Goal: Navigation & Orientation: Understand site structure

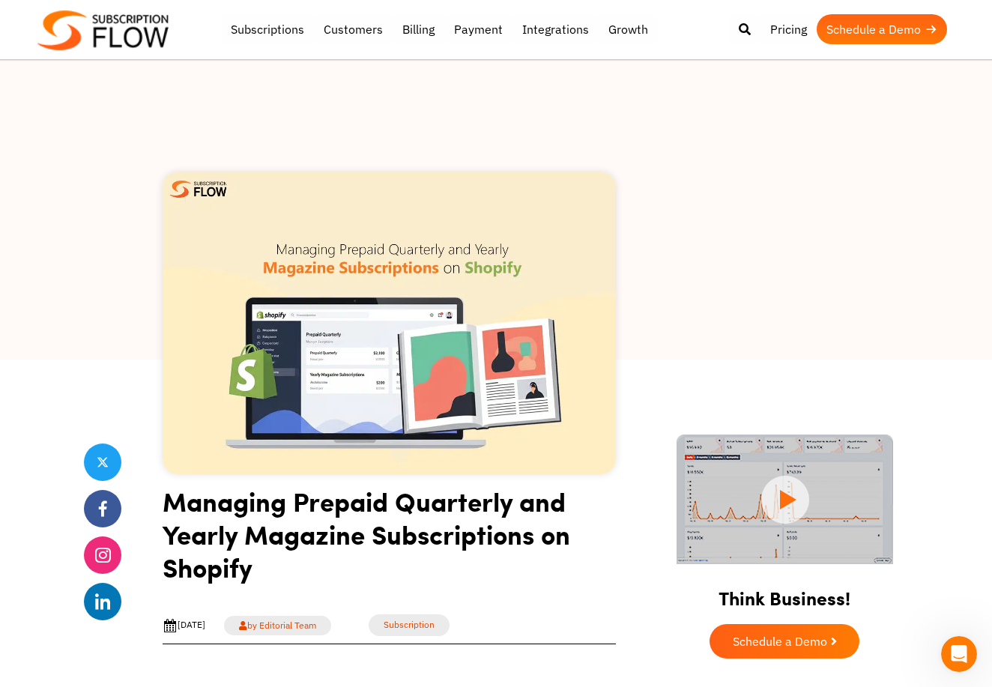
scroll to position [24, 0]
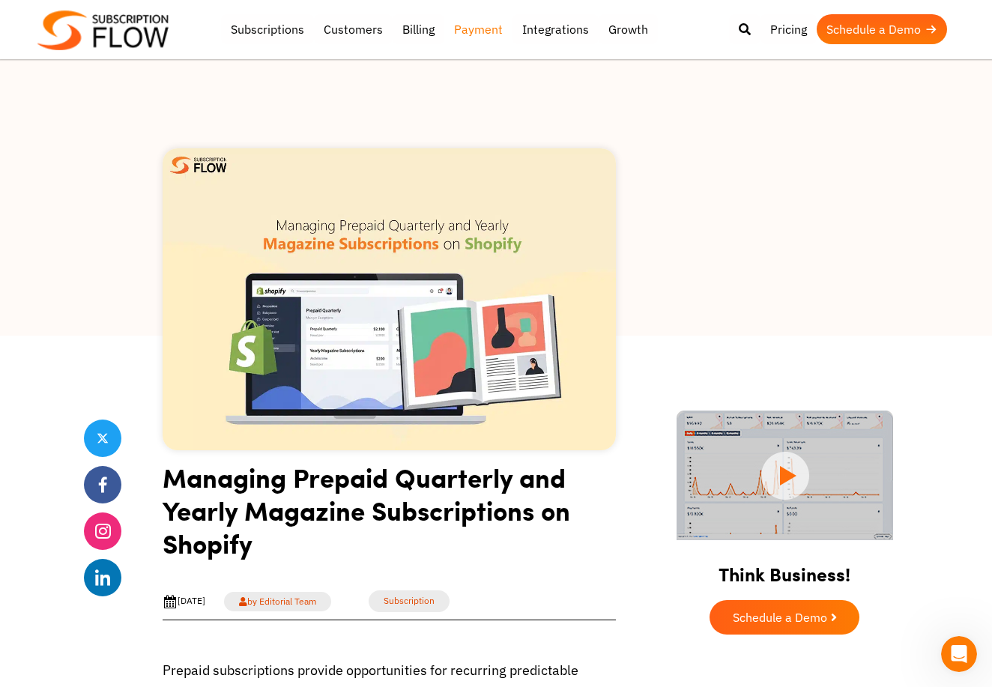
click at [477, 31] on link "Payment" at bounding box center [478, 29] width 68 height 30
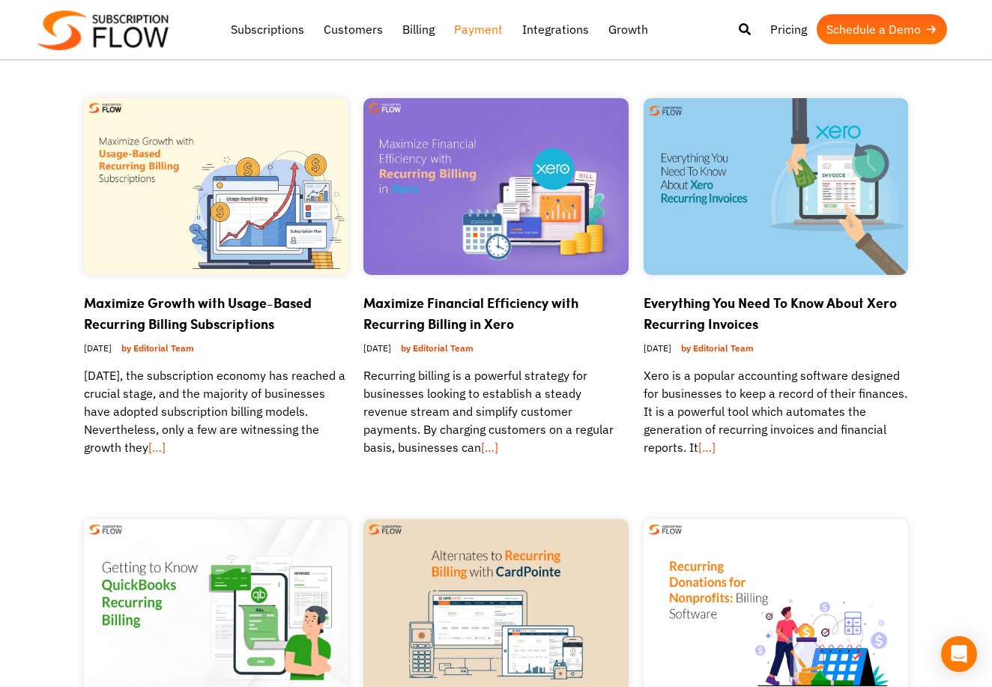
scroll to position [131, 0]
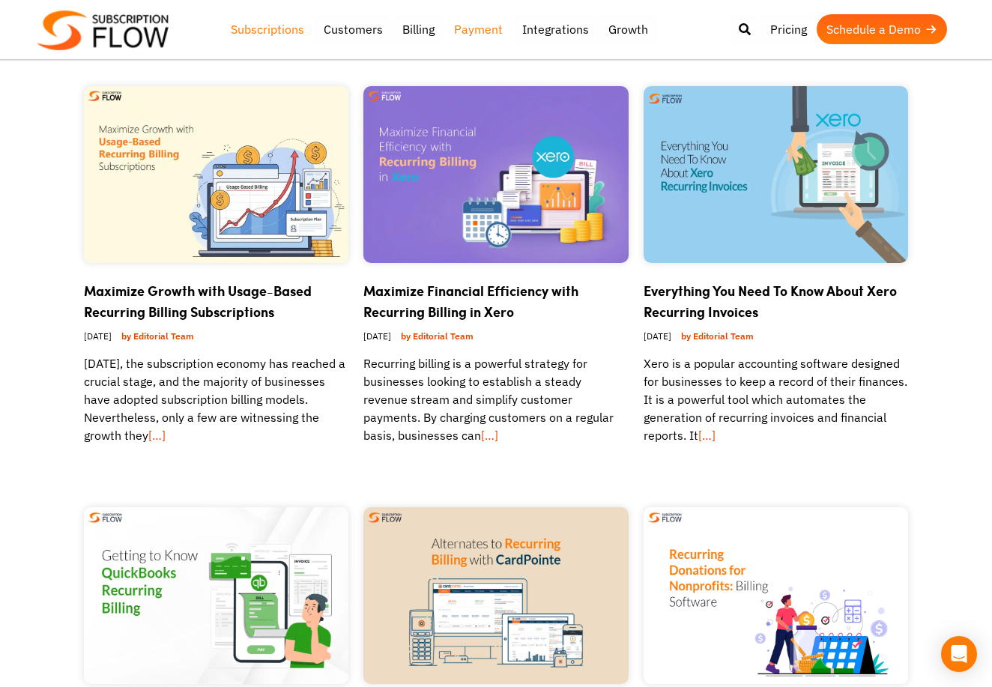
click at [295, 23] on link "Subscriptions" at bounding box center [267, 29] width 93 height 30
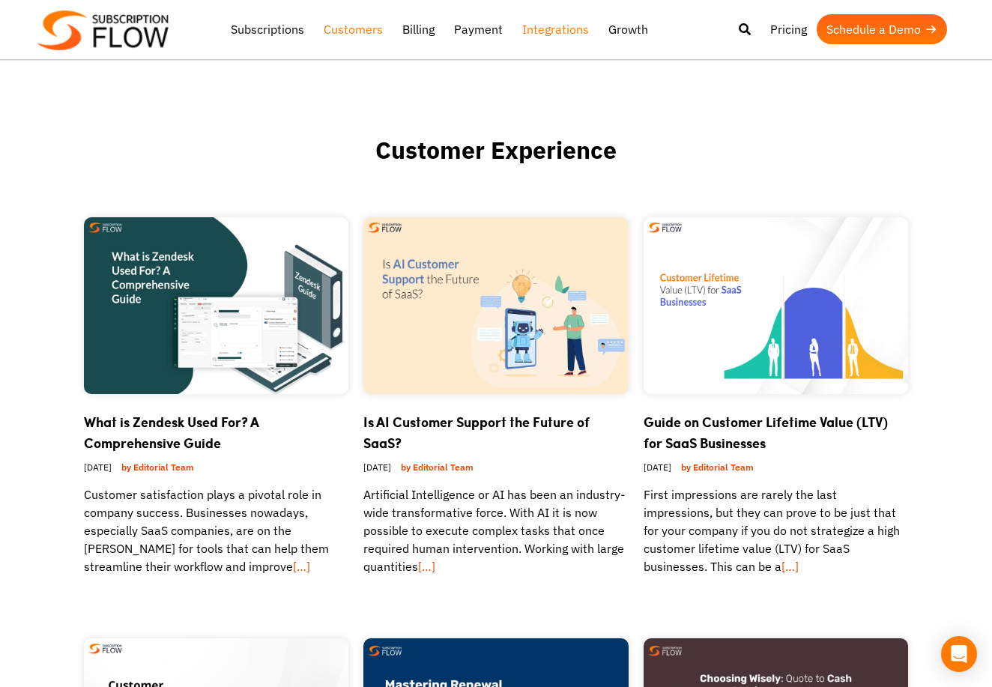
click at [563, 34] on link "Integrations" at bounding box center [555, 29] width 86 height 30
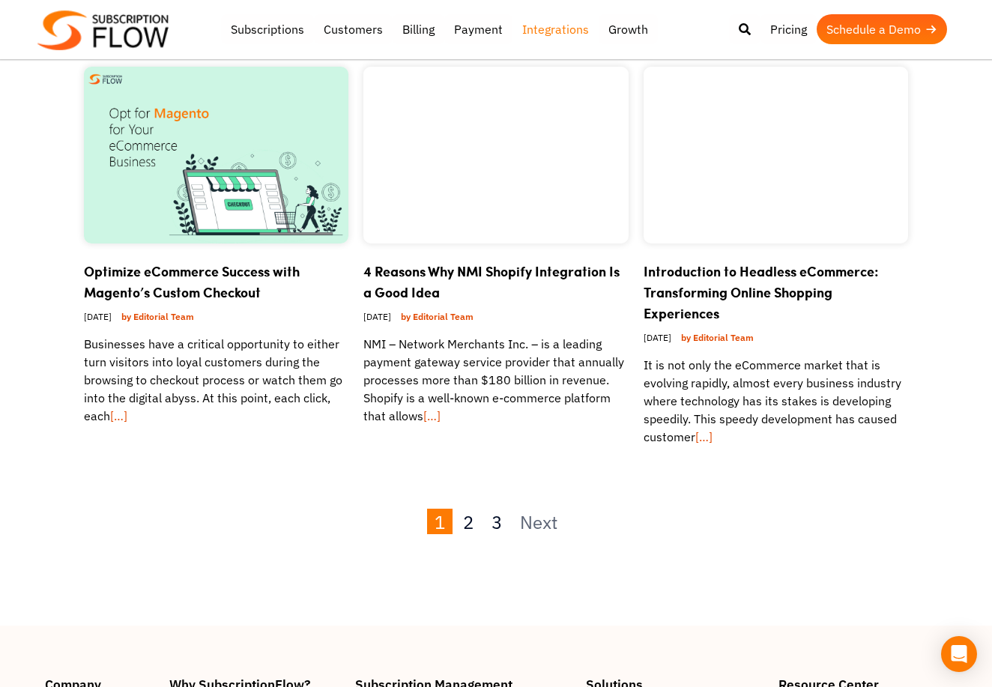
scroll to position [1464, 0]
